Goal: Find specific page/section: Find specific page/section

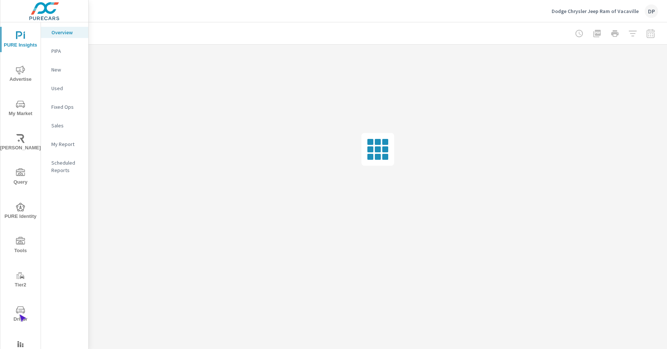
click at [19, 314] on span "Driver" at bounding box center [21, 314] width 36 height 18
